Goal: Task Accomplishment & Management: Use online tool/utility

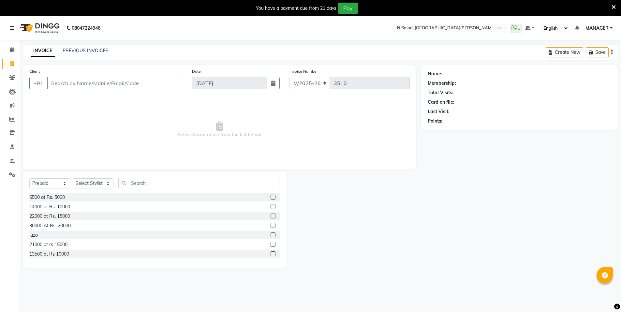
select select "3472"
select select "P"
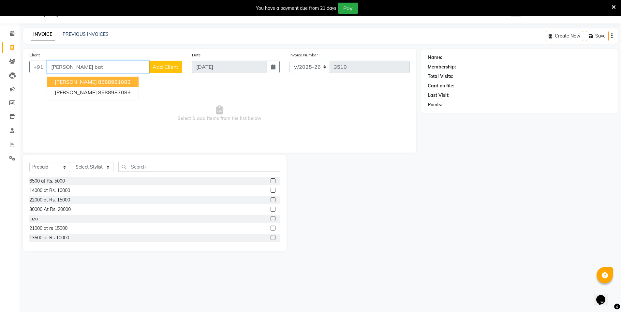
click at [122, 83] on button "[PERSON_NAME] 8588981083" at bounding box center [93, 82] width 92 height 10
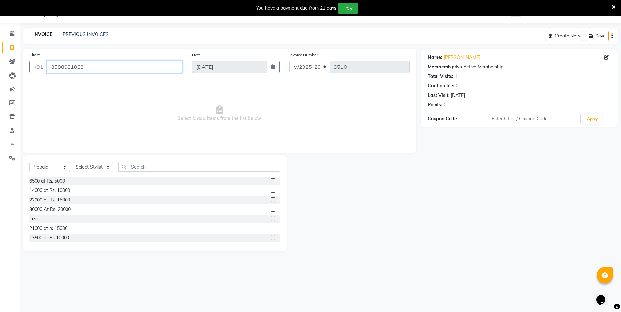
click at [116, 68] on input "8588981083" at bounding box center [114, 67] width 135 height 12
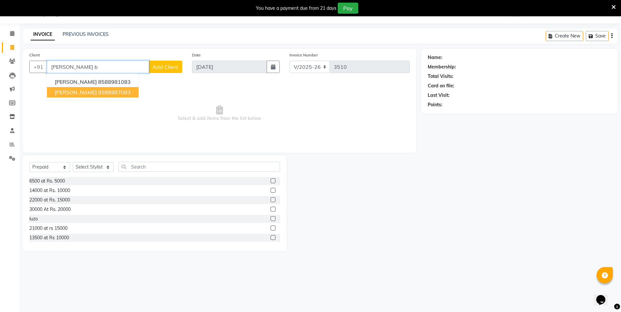
click at [105, 91] on ngb-highlight "8588987083" at bounding box center [114, 92] width 33 height 7
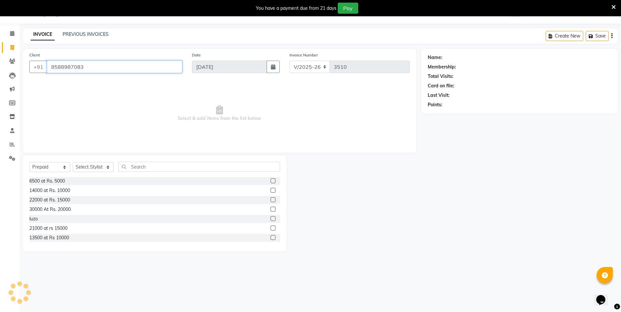
type input "8588987083"
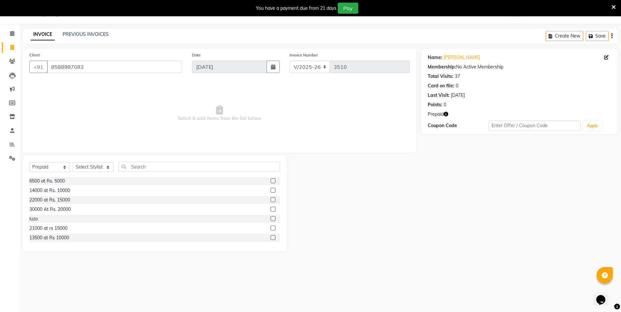
click at [444, 113] on icon "button" at bounding box center [446, 114] width 5 height 5
click at [61, 163] on select "Select Service Product Membership Package Voucher Prepaid Gift Card" at bounding box center [49, 167] width 41 height 10
select select "service"
click at [29, 162] on select "Select Service Product Membership Package Voucher Prepaid Gift Card" at bounding box center [49, 167] width 41 height 10
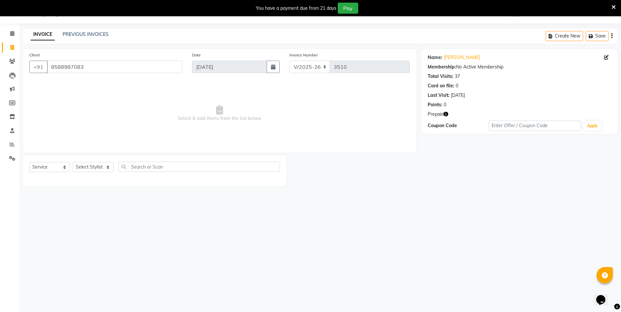
click at [90, 173] on div "Select Service Product Membership Package Voucher Prepaid Gift Card Select Styl…" at bounding box center [154, 169] width 251 height 15
click at [93, 169] on select "Select Stylist [PERSON_NAME] [PERSON_NAME] MANAGER MD..... Pradeep Rahul [PERSO…" at bounding box center [93, 167] width 41 height 10
select select "15668"
click at [73, 162] on select "Select Stylist [PERSON_NAME] [PERSON_NAME] MANAGER MD..... Pradeep Rahul [PERSO…" at bounding box center [93, 167] width 41 height 10
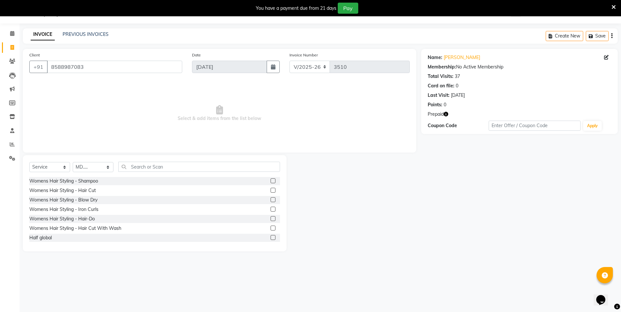
click at [271, 181] on label at bounding box center [273, 180] width 5 height 5
click at [271, 181] on input "checkbox" at bounding box center [273, 181] width 4 height 4
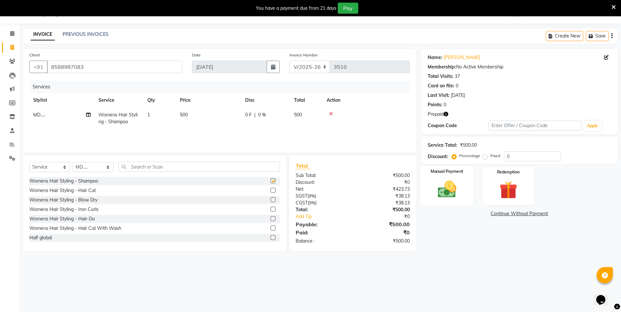
checkbox input "false"
click at [512, 182] on img at bounding box center [508, 190] width 30 height 23
click at [476, 213] on span "Prepaid 1" at bounding box center [478, 214] width 21 height 7
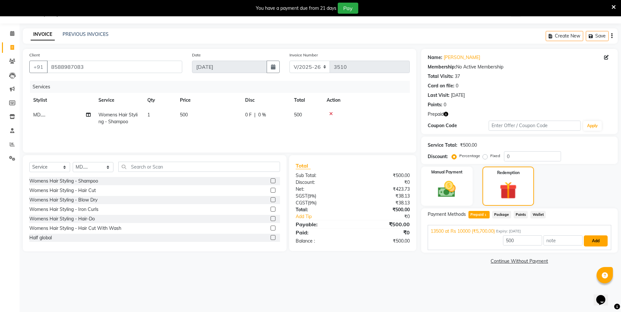
click at [585, 237] on button "Add" at bounding box center [596, 240] width 24 height 11
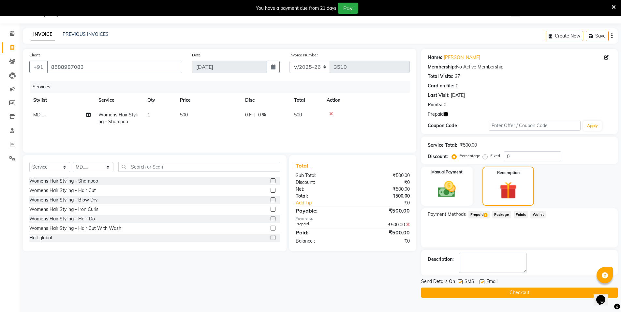
click at [483, 280] on label at bounding box center [482, 281] width 5 height 5
click at [483, 280] on input "checkbox" at bounding box center [482, 282] width 4 height 4
checkbox input "false"
click at [459, 281] on label at bounding box center [460, 281] width 5 height 5
click at [459, 281] on input "checkbox" at bounding box center [460, 282] width 4 height 4
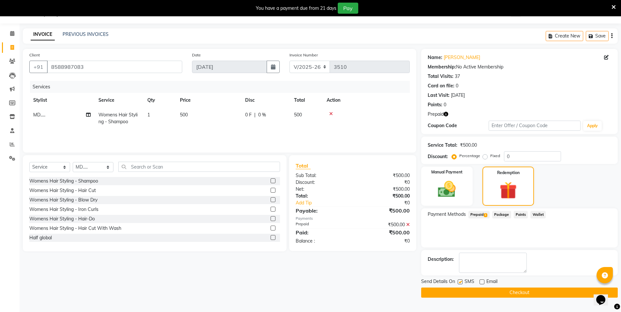
checkbox input "false"
click at [459, 289] on button "Checkout" at bounding box center [519, 293] width 197 height 10
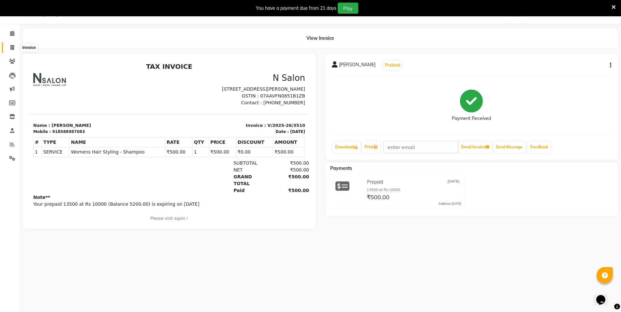
click at [8, 47] on span at bounding box center [12, 47] width 11 height 7
select select "service"
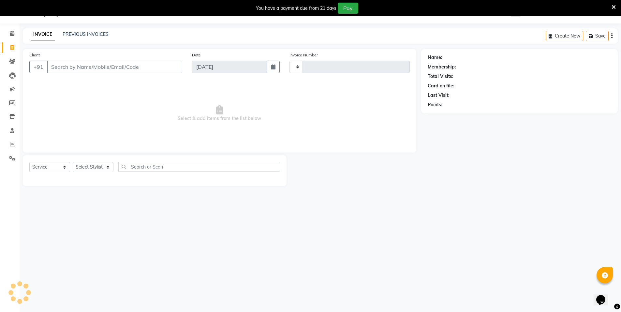
type input "3511"
select select "3472"
select select "P"
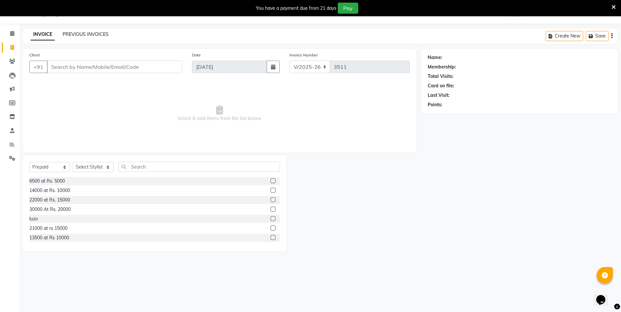
click at [78, 37] on link "PREVIOUS INVOICES" at bounding box center [86, 34] width 46 height 6
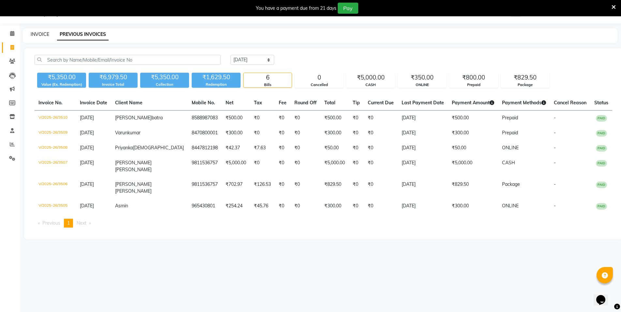
click at [35, 35] on link "INVOICE" at bounding box center [40, 34] width 19 height 6
select select "3472"
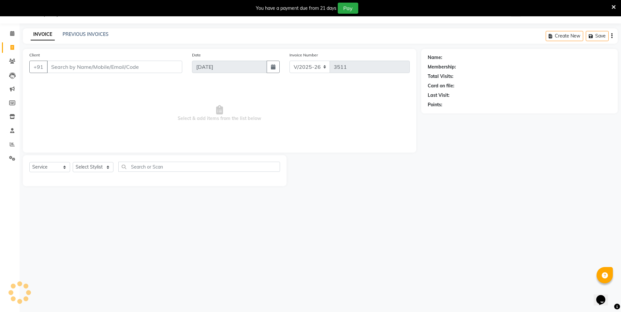
select select "P"
